Goal: Task Accomplishment & Management: Use online tool/utility

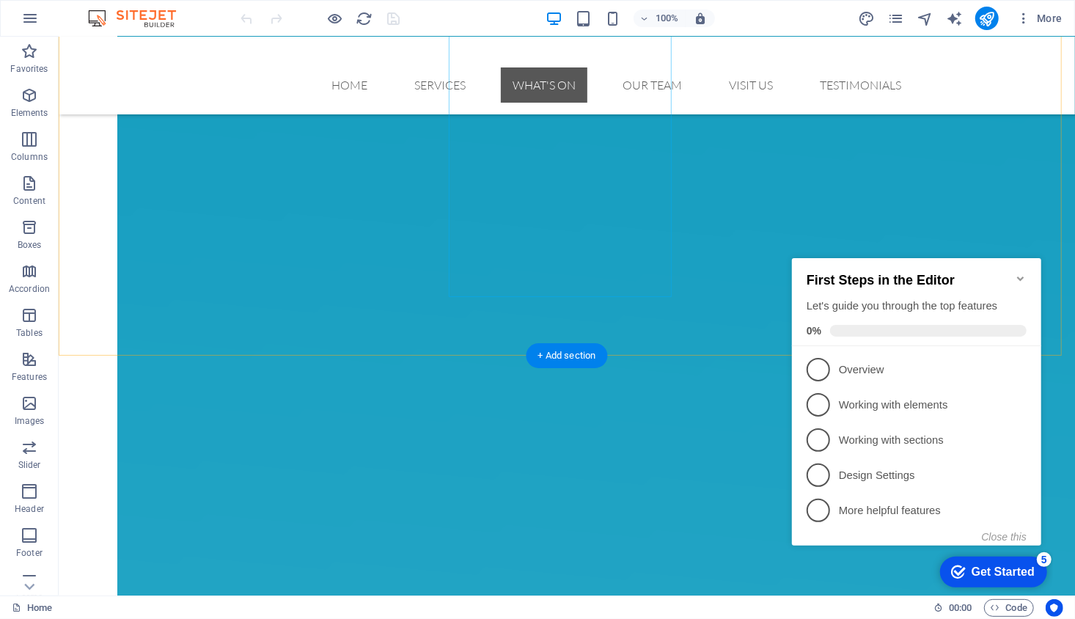
scroll to position [2603, 0]
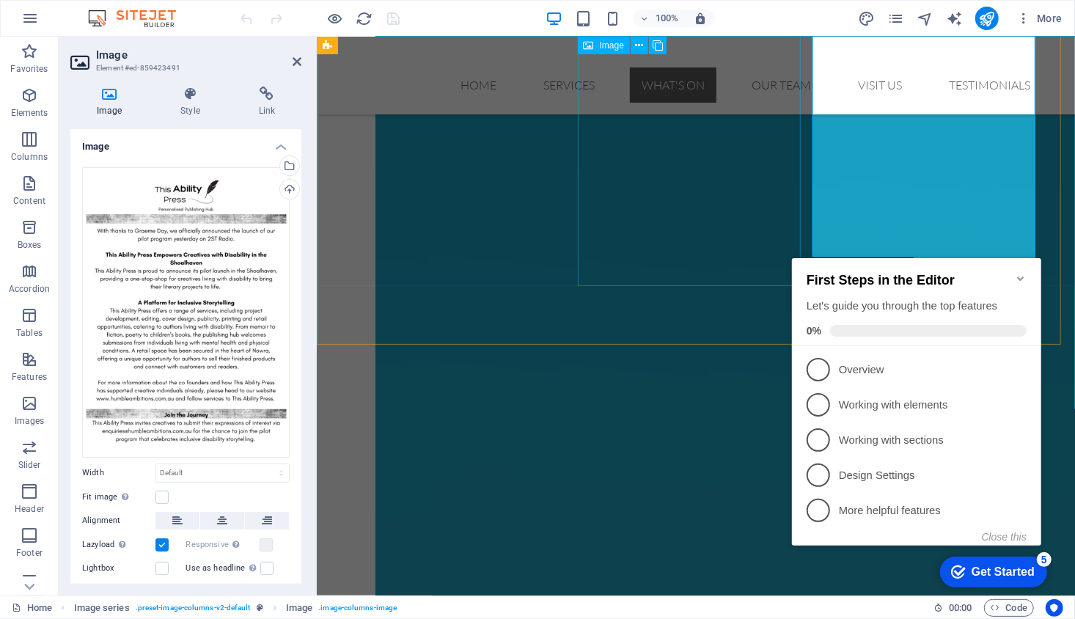
scroll to position [2644, 0]
click at [288, 190] on div "Upload" at bounding box center [288, 191] width 22 height 22
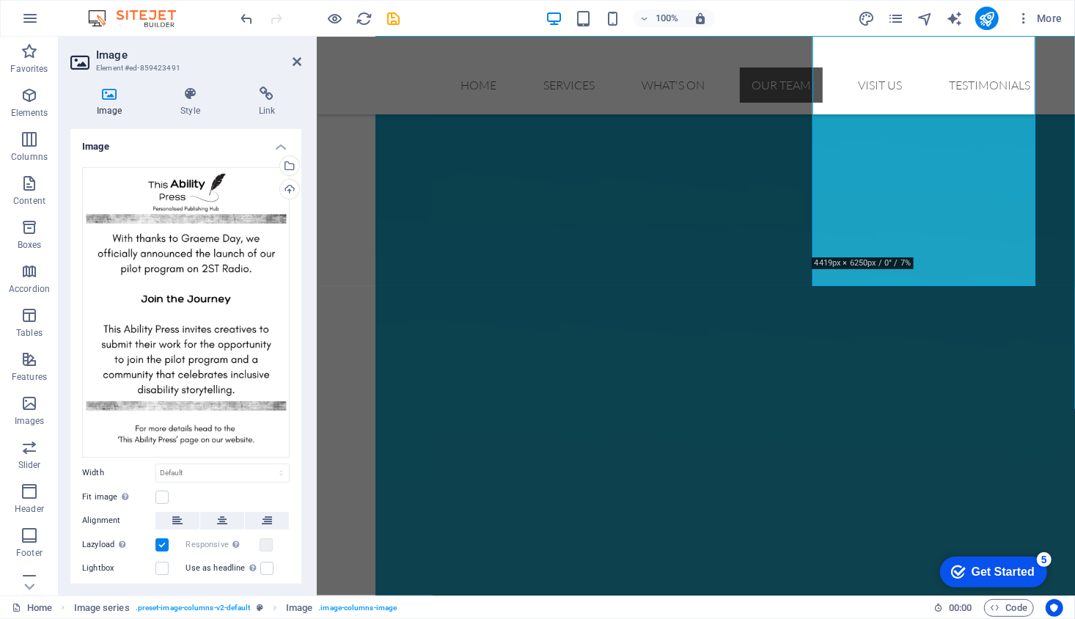
scroll to position [3132, 0]
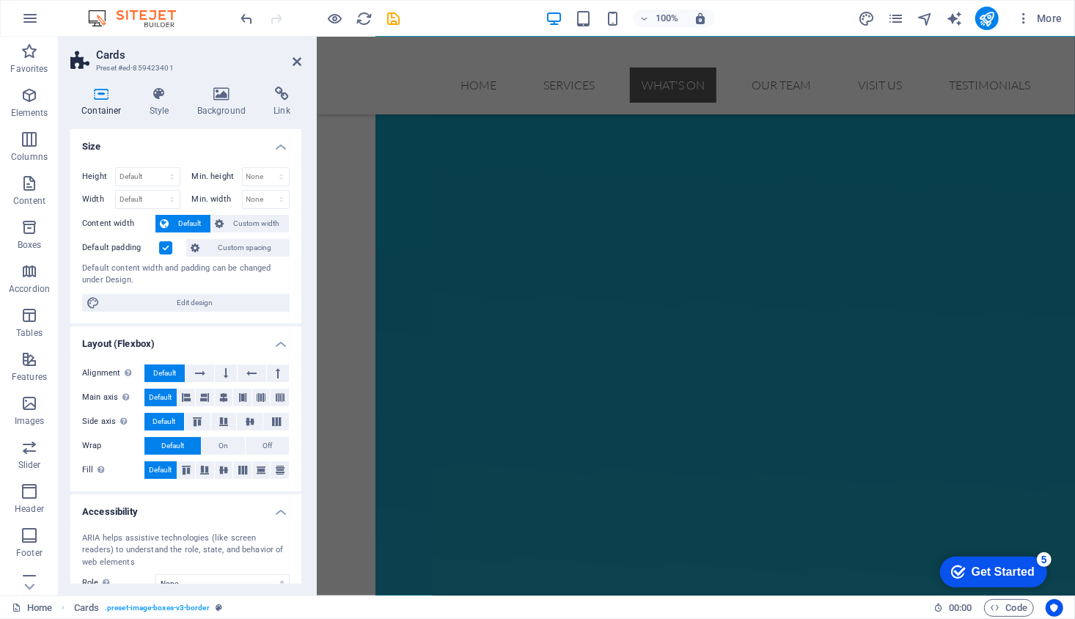
scroll to position [1866, 0]
click at [297, 62] on icon at bounding box center [297, 62] width 9 height 12
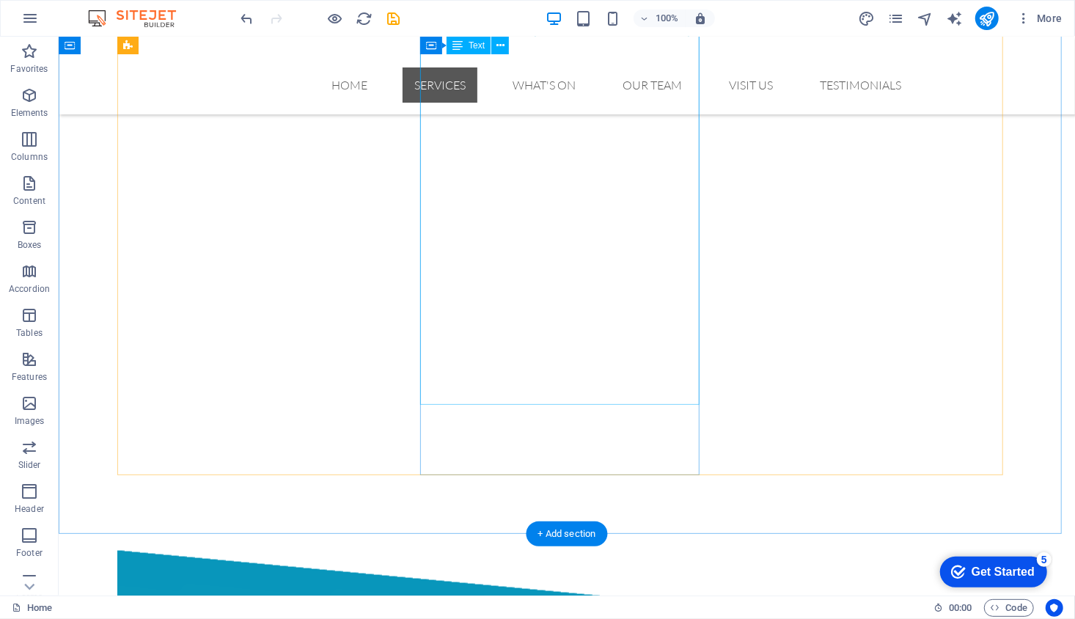
scroll to position [1014, 0]
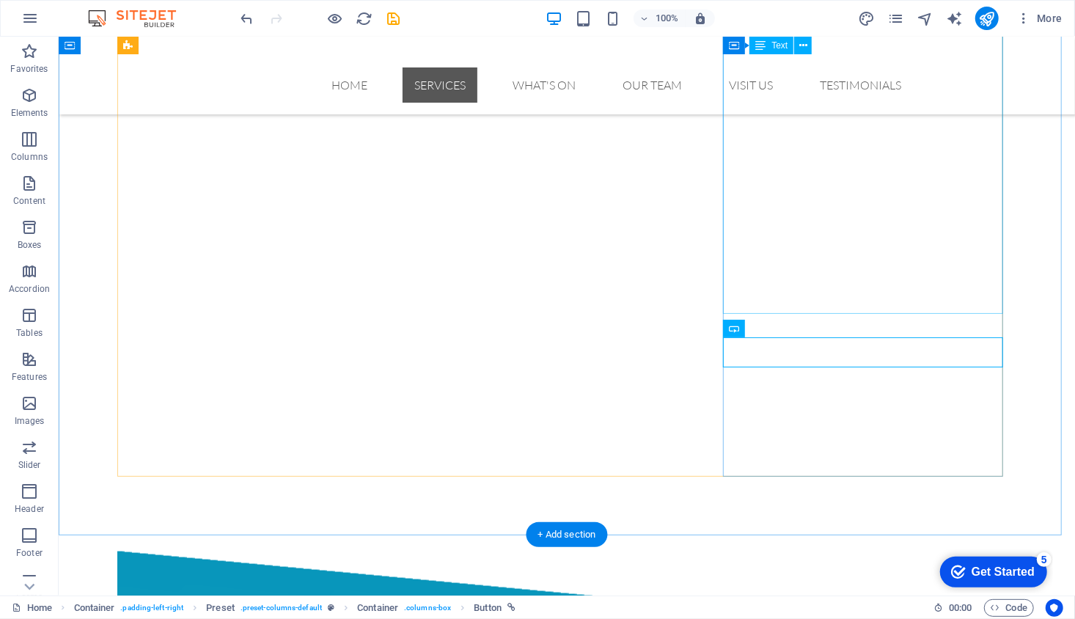
drag, startPoint x: 796, startPoint y: 303, endPoint x: 732, endPoint y: 273, distance: 70.5
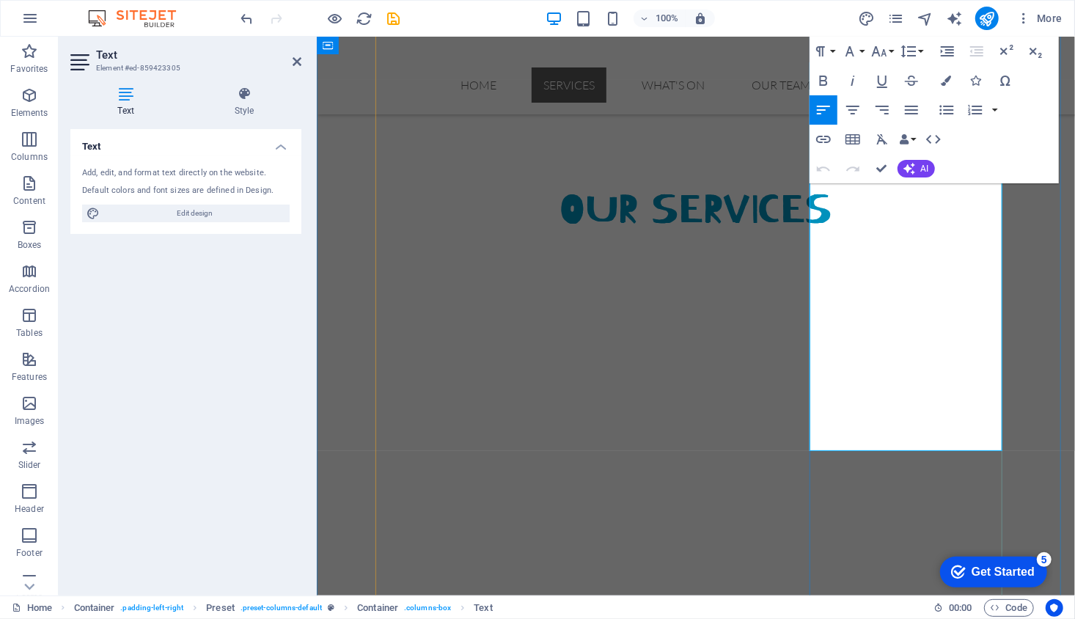
scroll to position [858, 0]
drag, startPoint x: 880, startPoint y: 441, endPoint x: 810, endPoint y: 385, distance: 89.2
drag, startPoint x: 881, startPoint y: 441, endPoint x: 810, endPoint y: 334, distance: 128.5
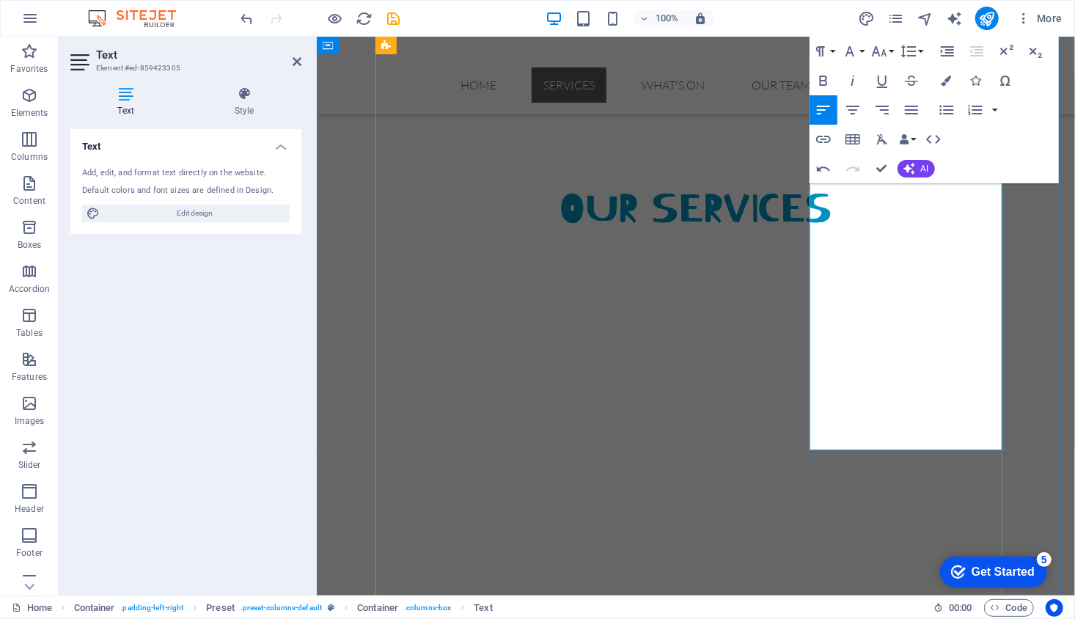
copy div "Catering to authors with diverse abilities and experiences. Our publishing hub …"
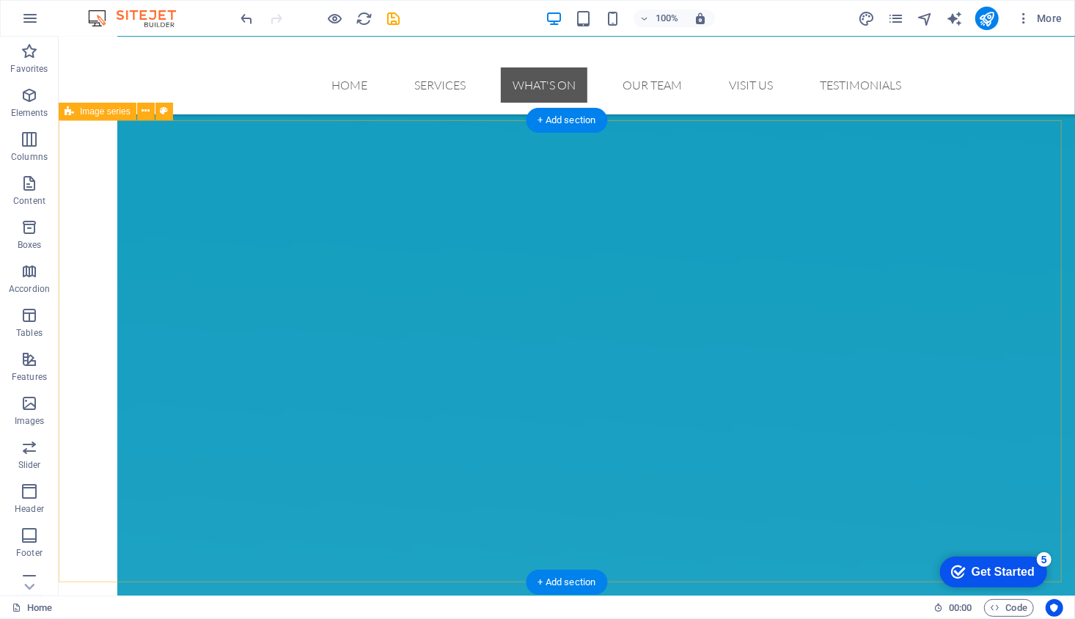
scroll to position [2365, 0]
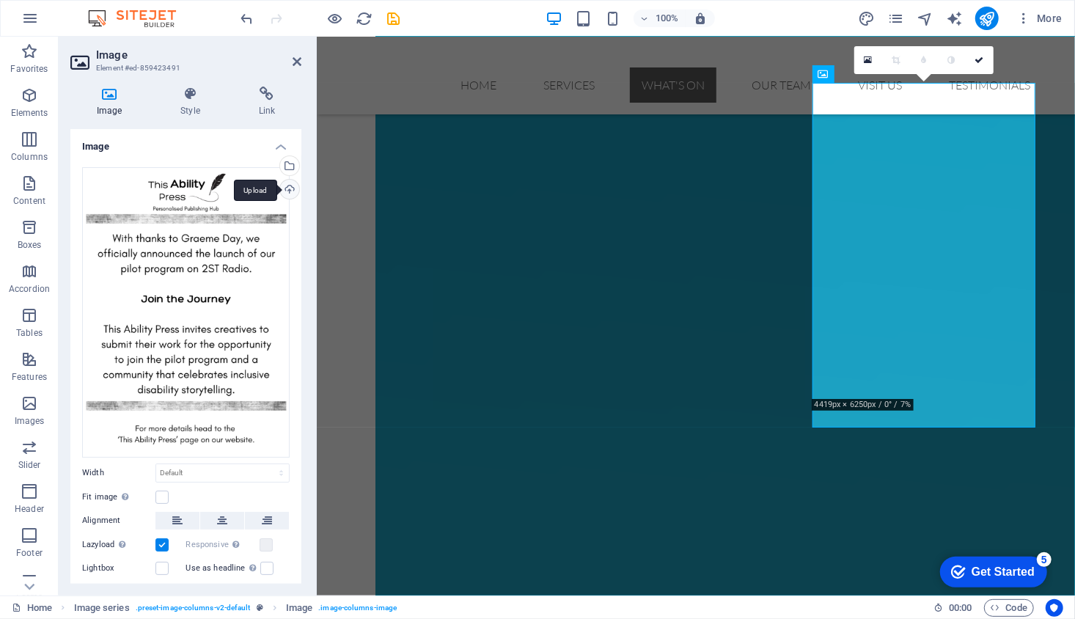
click at [285, 191] on div "Upload" at bounding box center [288, 191] width 22 height 22
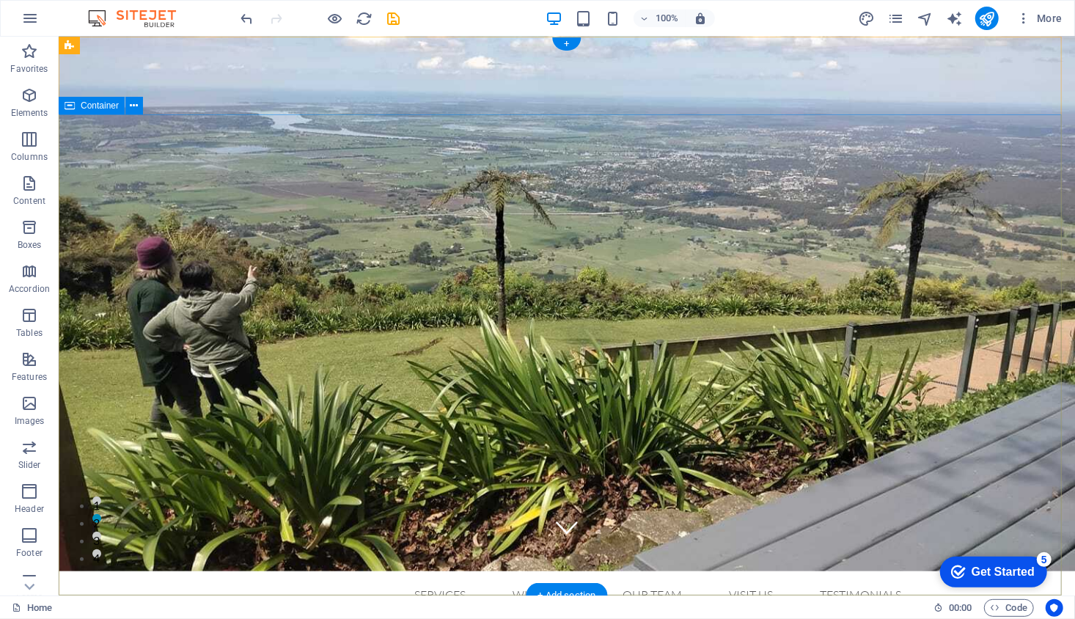
scroll to position [0, 0]
